Goal: Find specific page/section: Find specific page/section

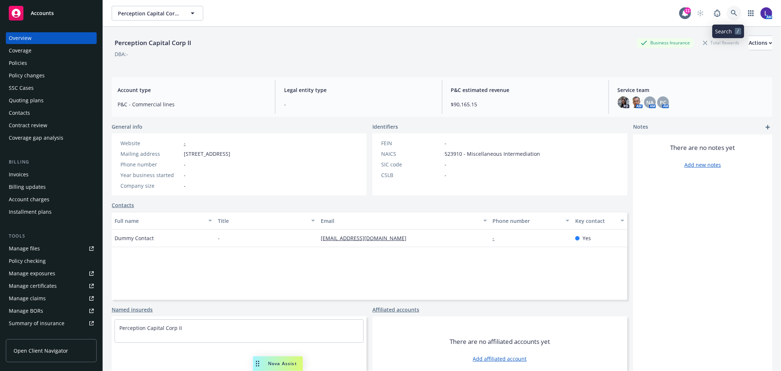
click at [727, 9] on link at bounding box center [734, 13] width 15 height 15
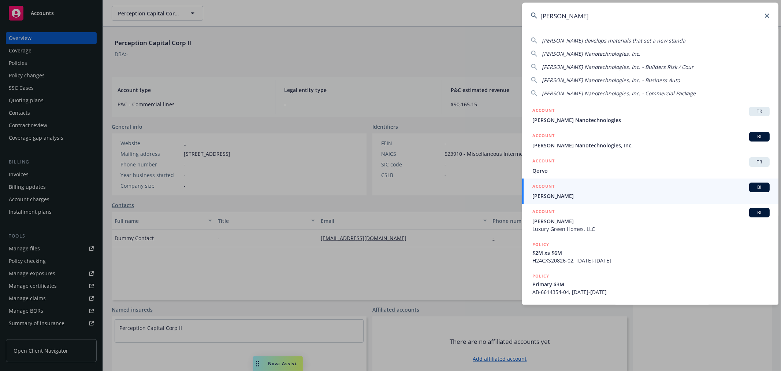
type input "[PERSON_NAME]"
